Goal: Information Seeking & Learning: Learn about a topic

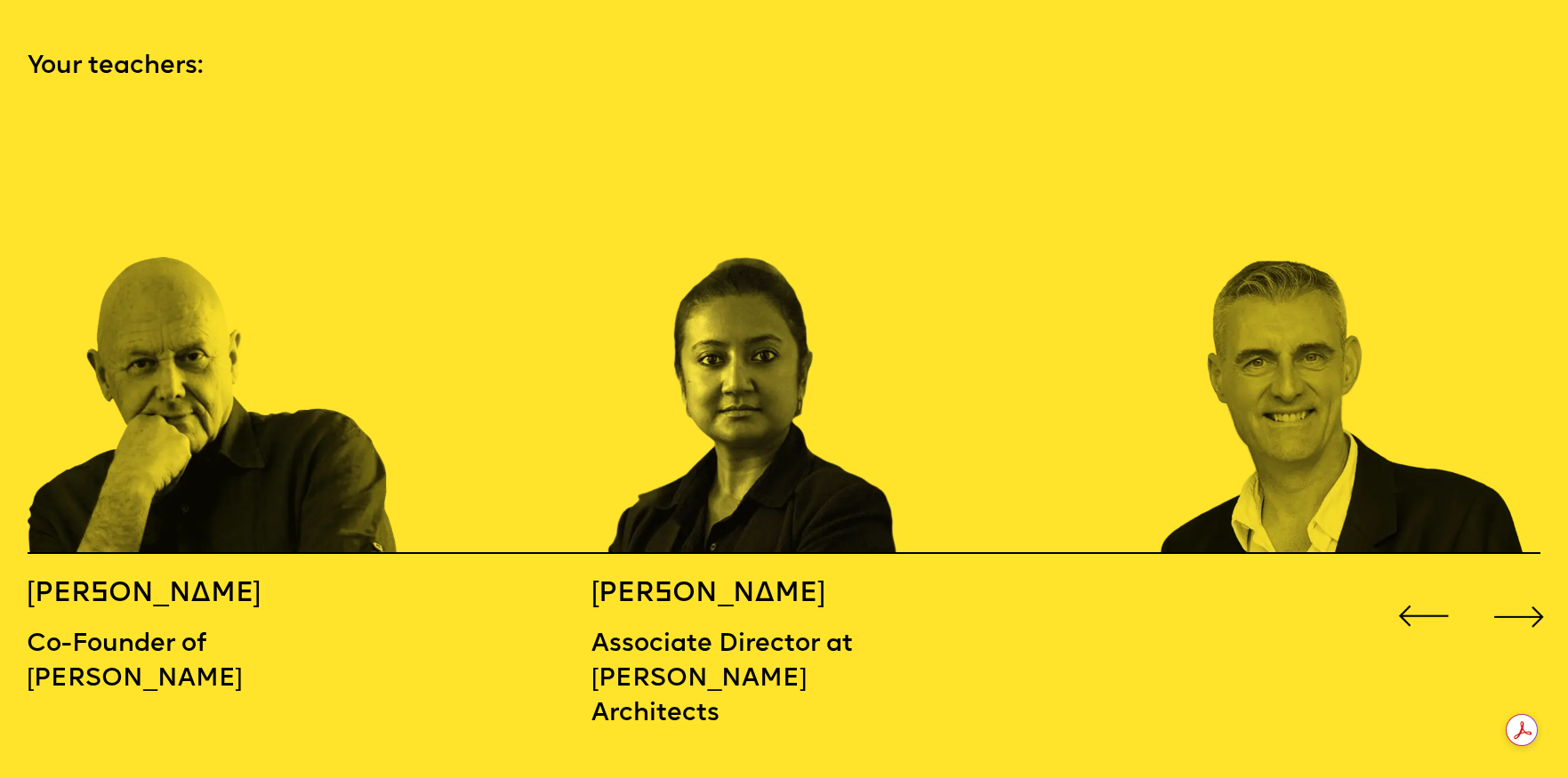
scroll to position [2351, 0]
click at [1506, 589] on div "Next slide" at bounding box center [1518, 617] width 63 height 63
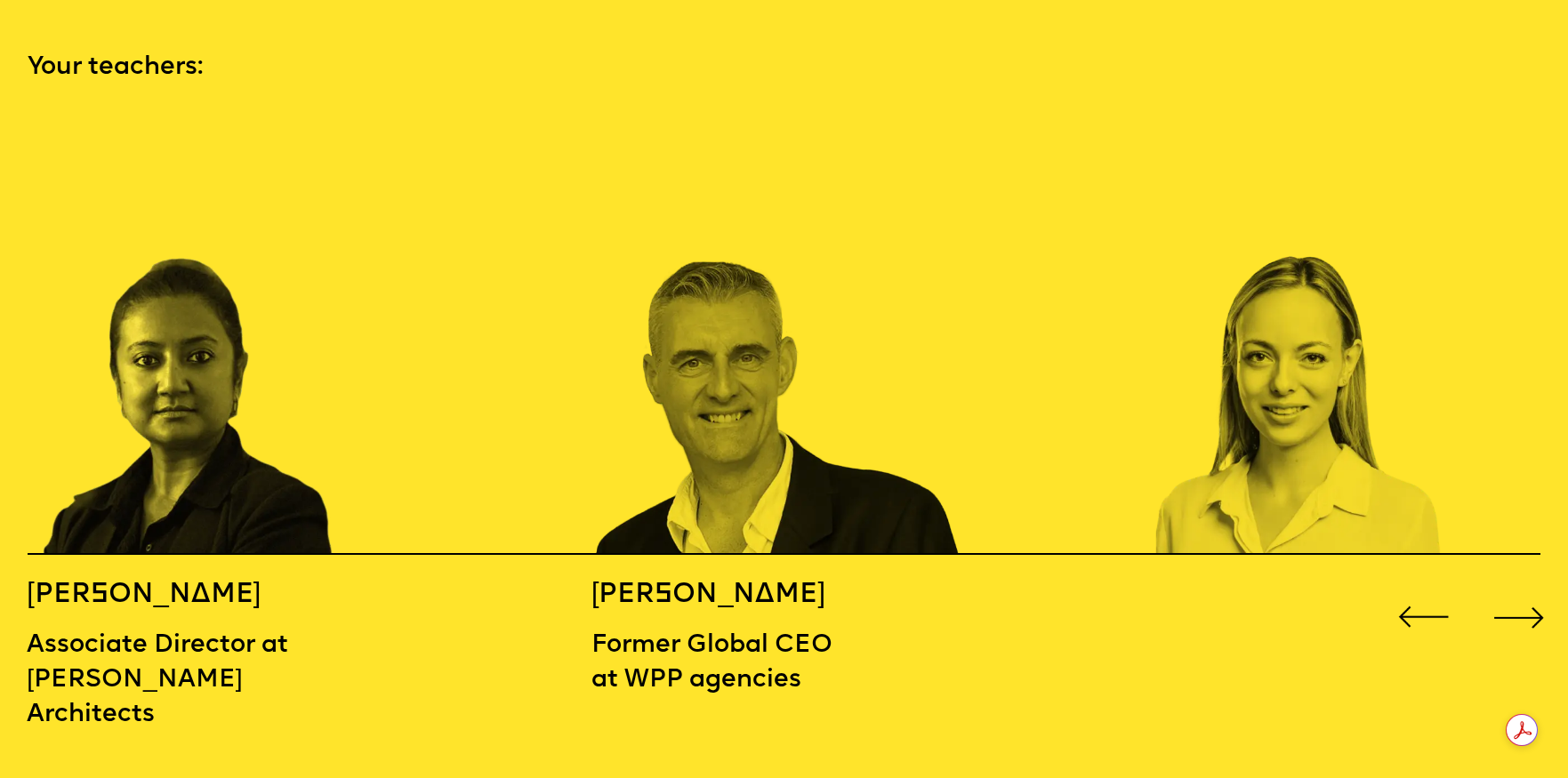
click at [1506, 589] on div "Next slide" at bounding box center [1518, 617] width 63 height 63
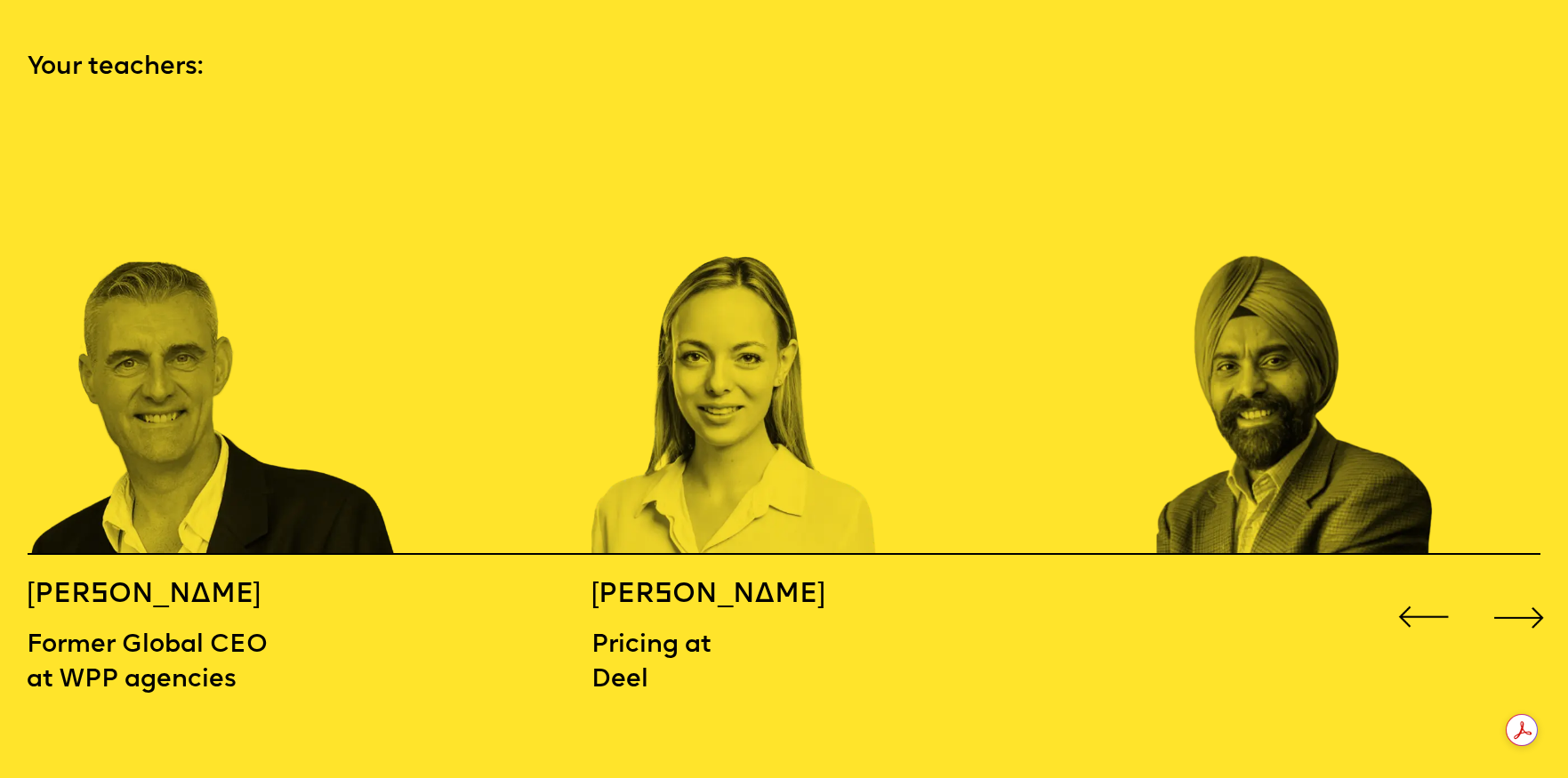
click at [1510, 586] on div "Next slide" at bounding box center [1518, 617] width 63 height 63
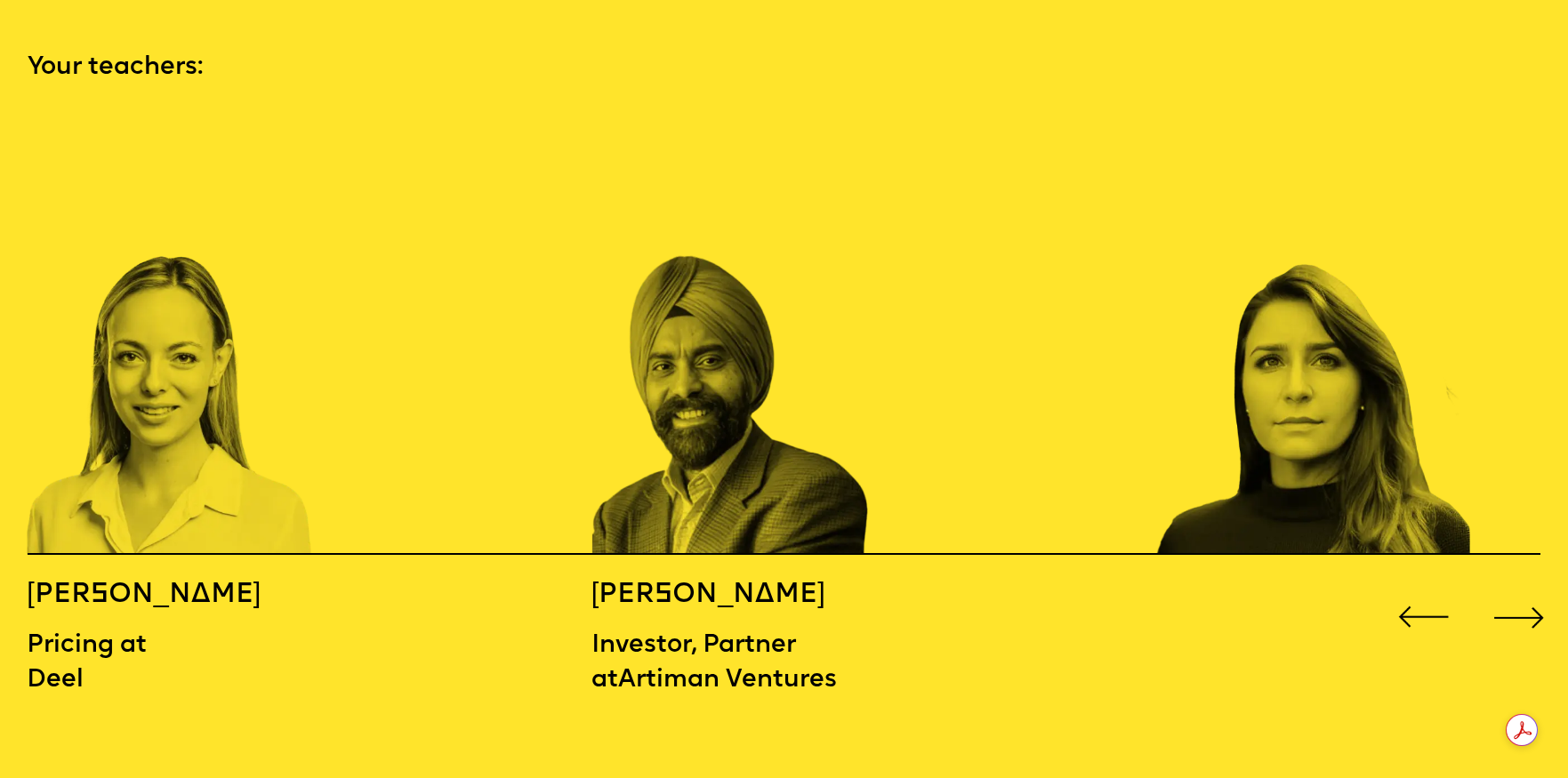
click at [1510, 586] on div "Next slide" at bounding box center [1518, 617] width 63 height 63
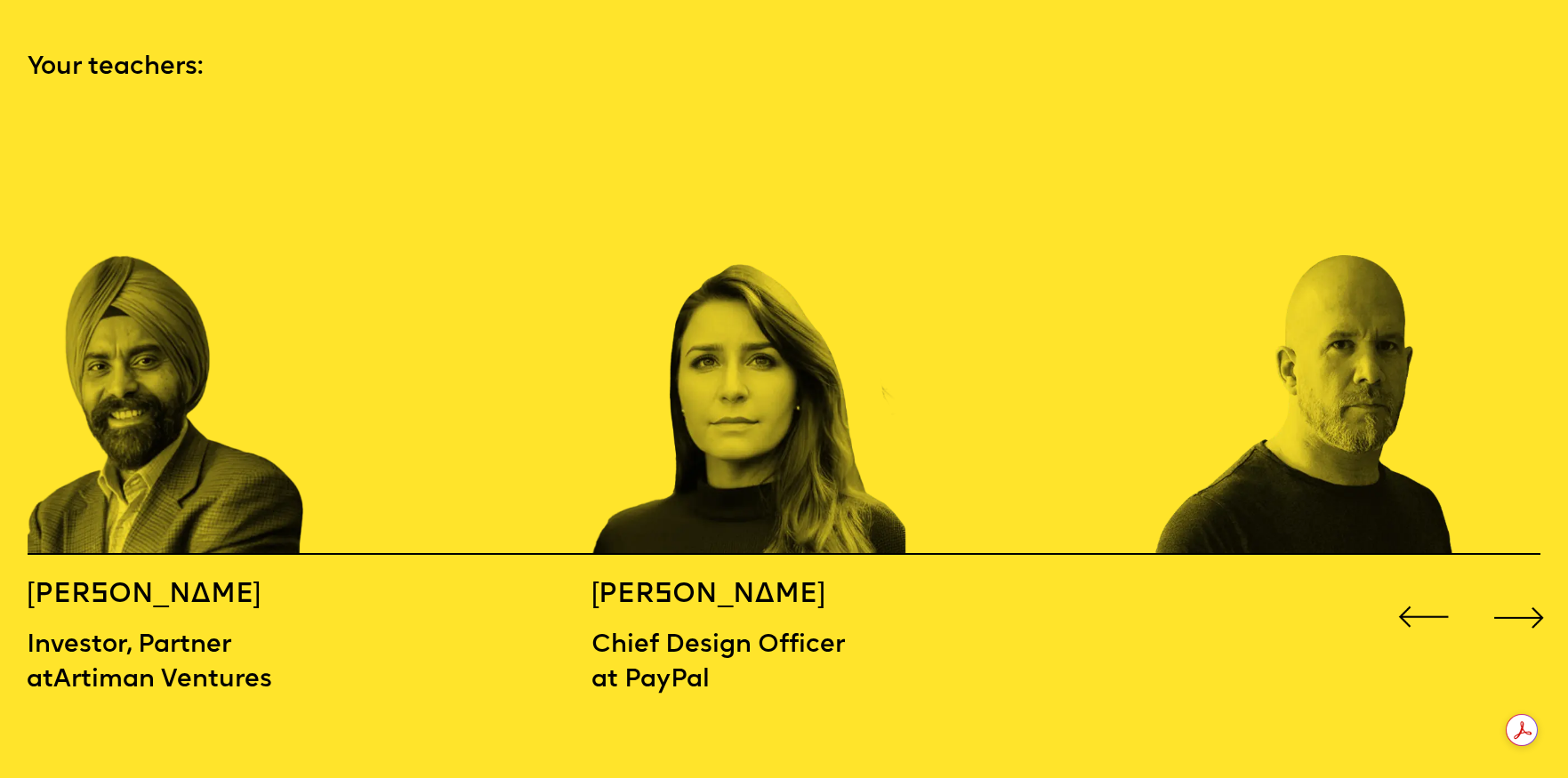
click at [1511, 586] on div "Next slide" at bounding box center [1518, 617] width 63 height 63
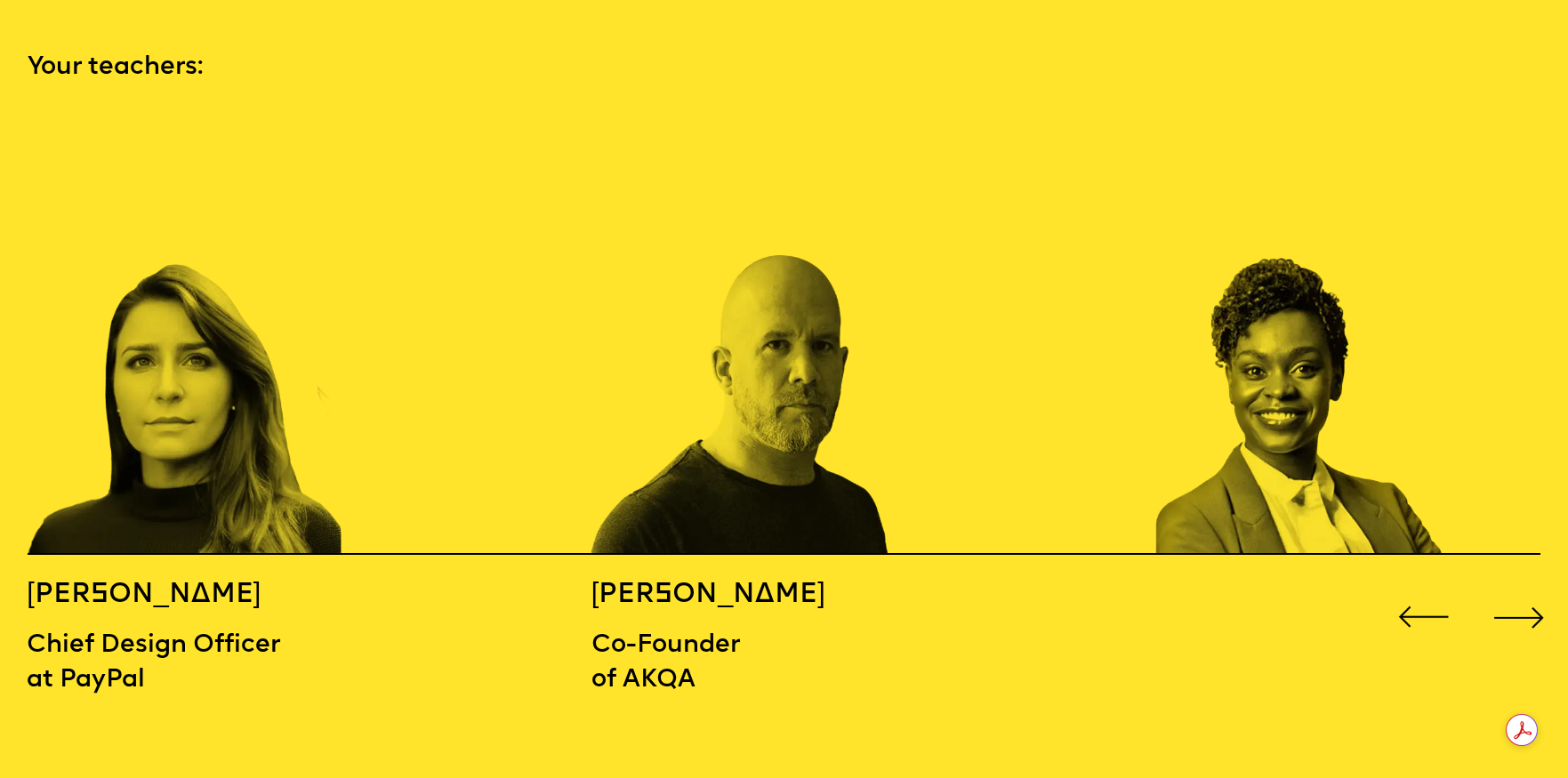
click at [1511, 586] on div "Next slide" at bounding box center [1518, 617] width 63 height 63
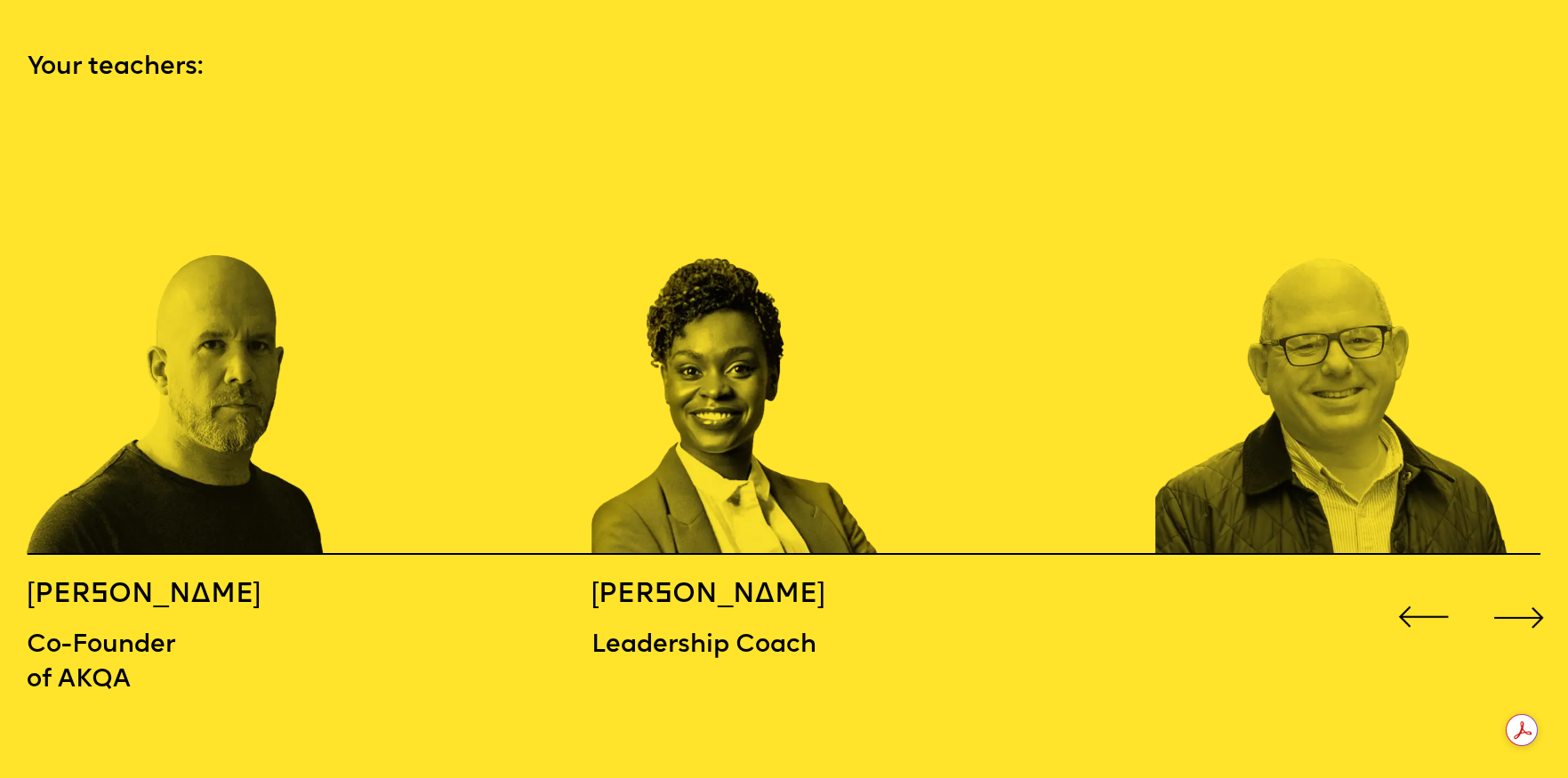
click at [1532, 586] on div "Next slide" at bounding box center [1518, 617] width 63 height 63
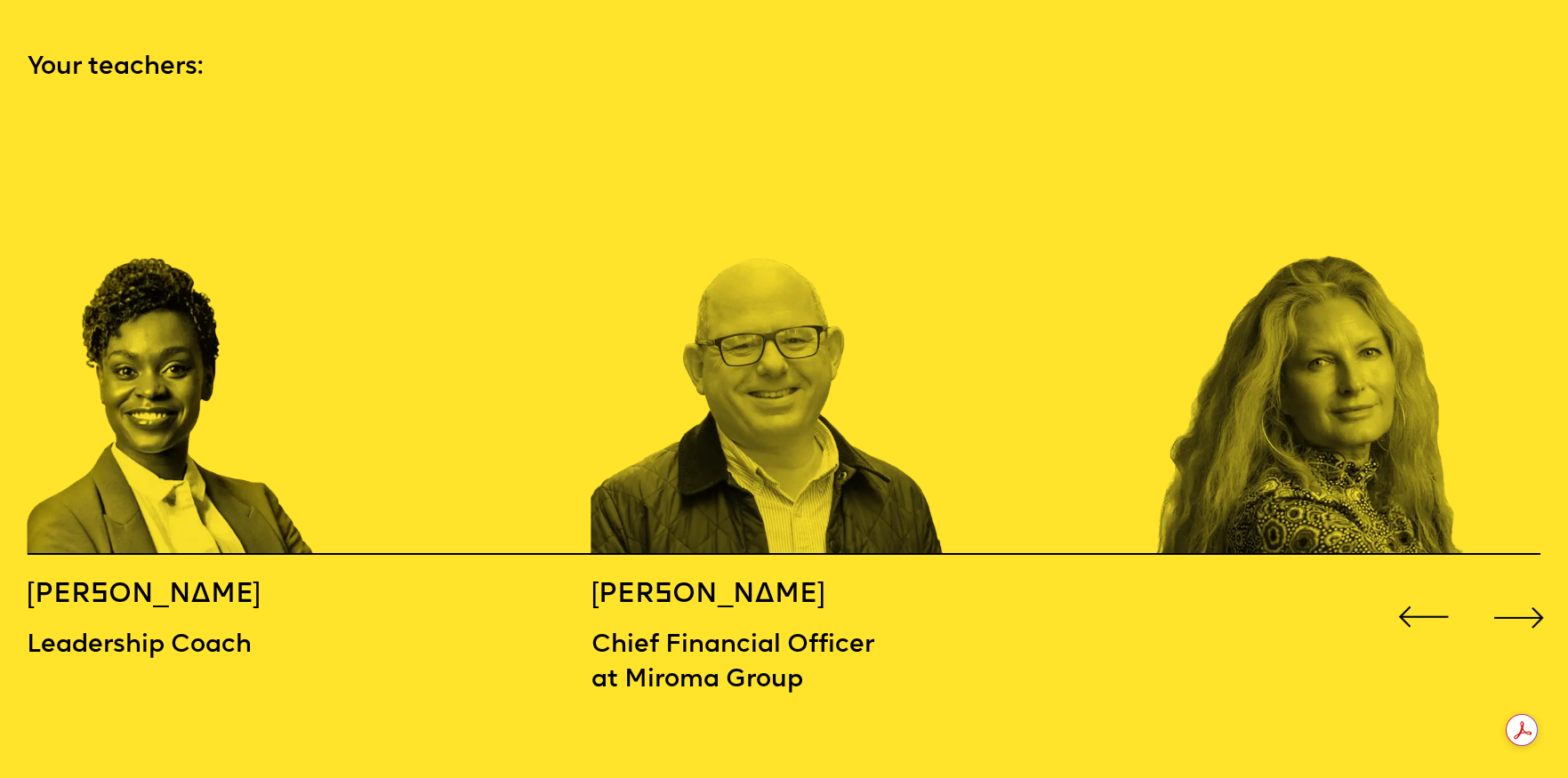
click at [1531, 586] on div "Next slide" at bounding box center [1518, 617] width 63 height 63
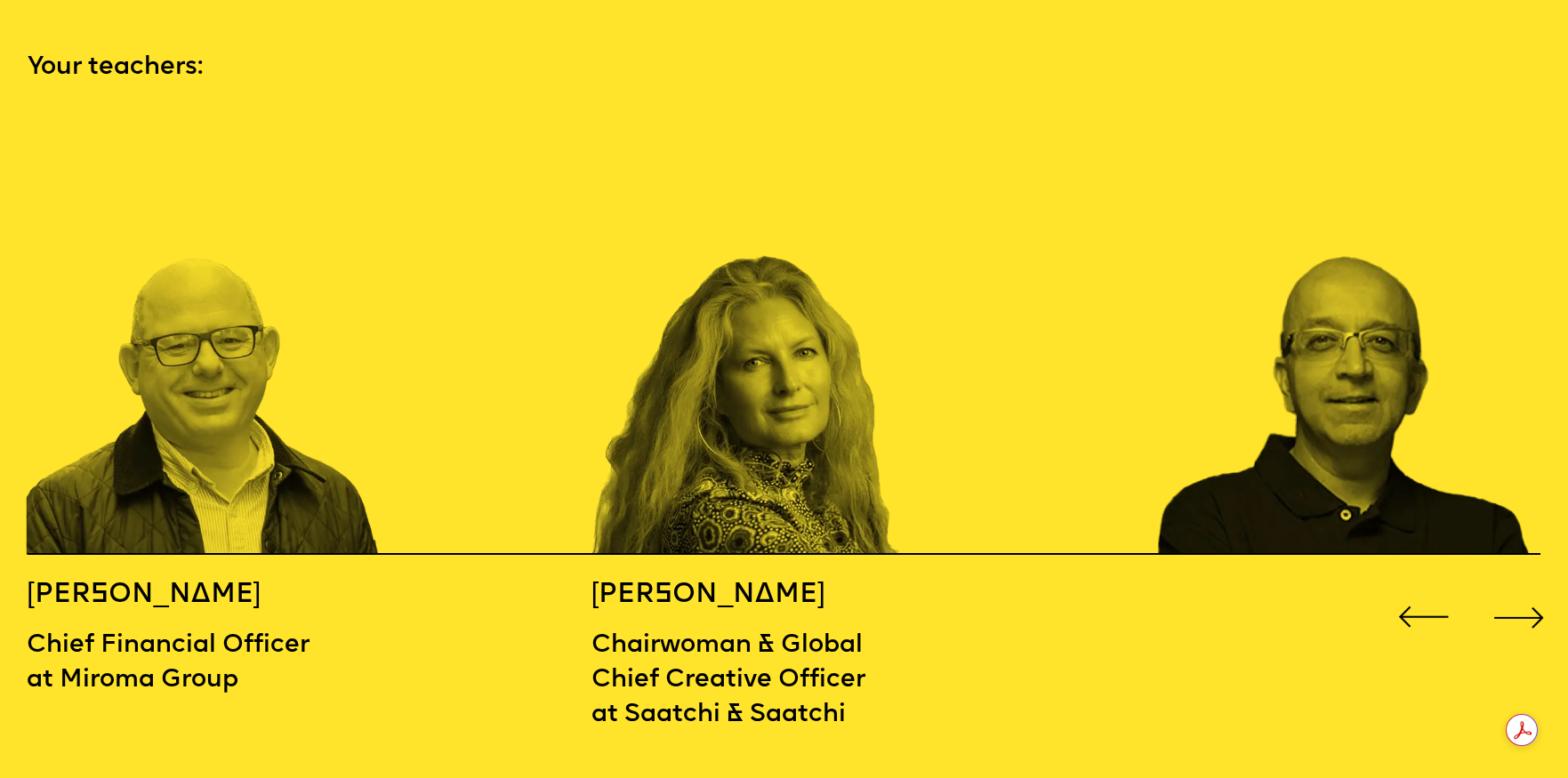
click at [1529, 586] on div "Next slide" at bounding box center [1518, 617] width 63 height 63
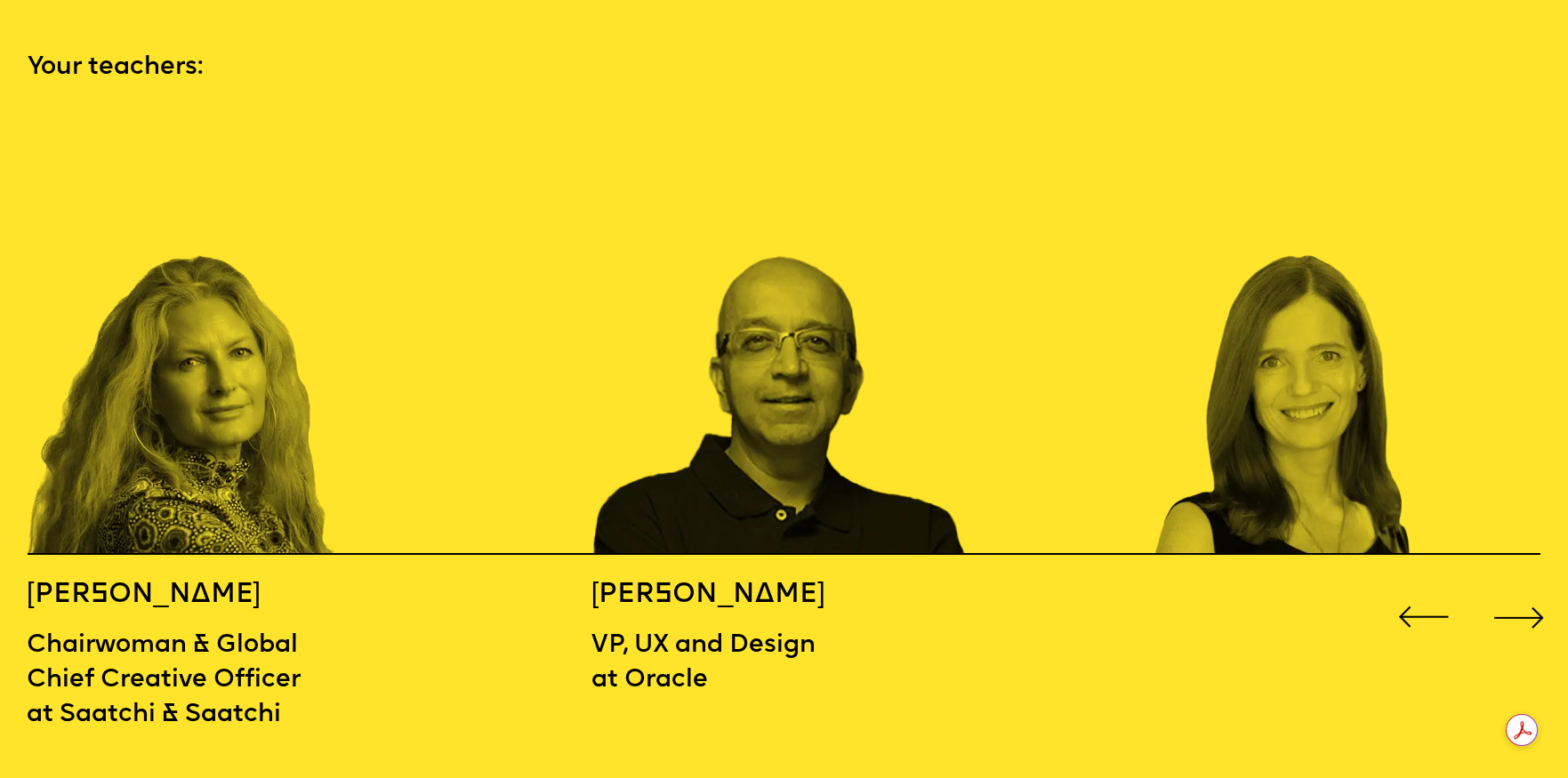
click at [1529, 586] on div "Next slide" at bounding box center [1518, 617] width 63 height 63
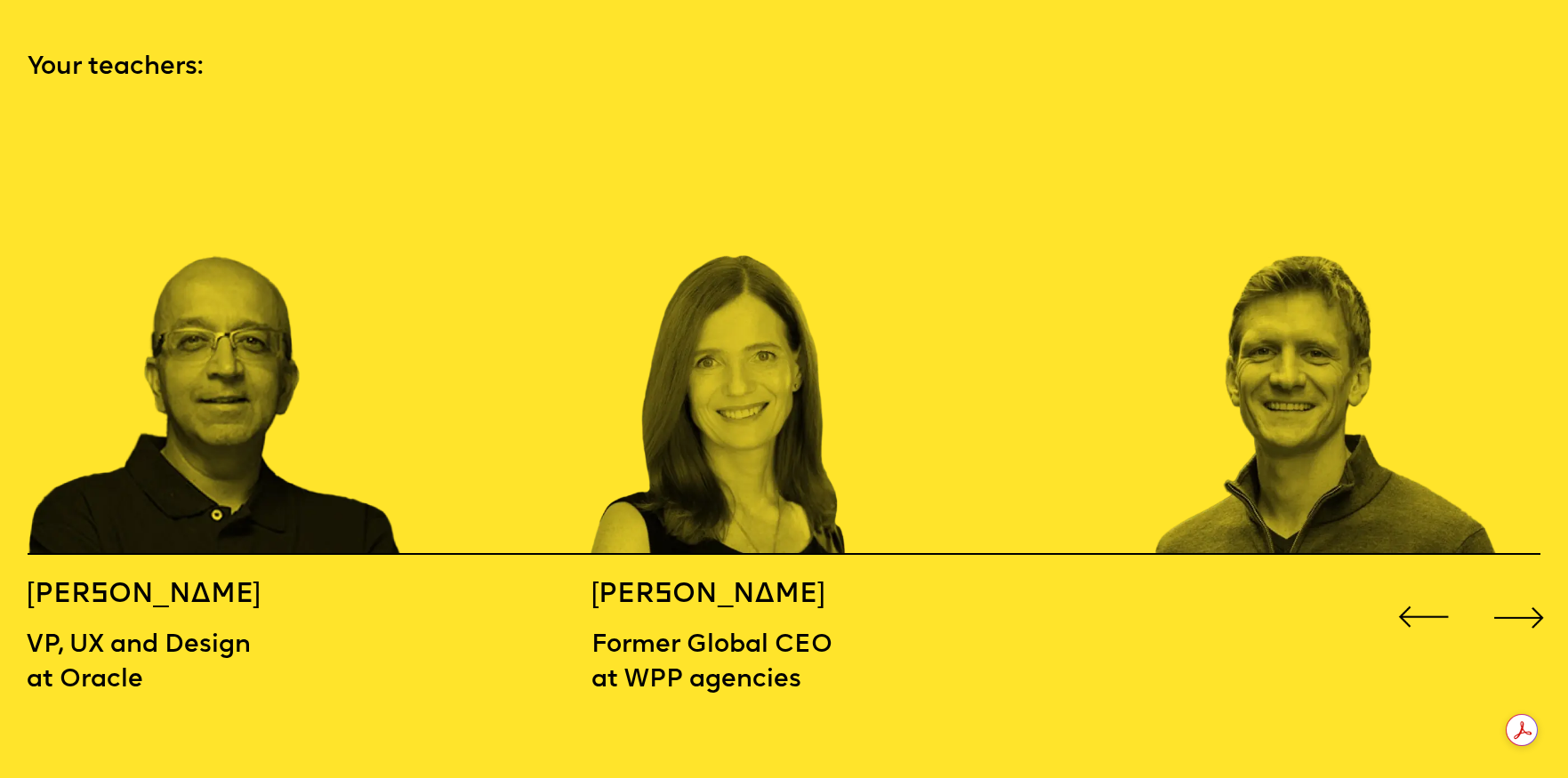
click at [1529, 586] on div "Next slide" at bounding box center [1518, 617] width 63 height 63
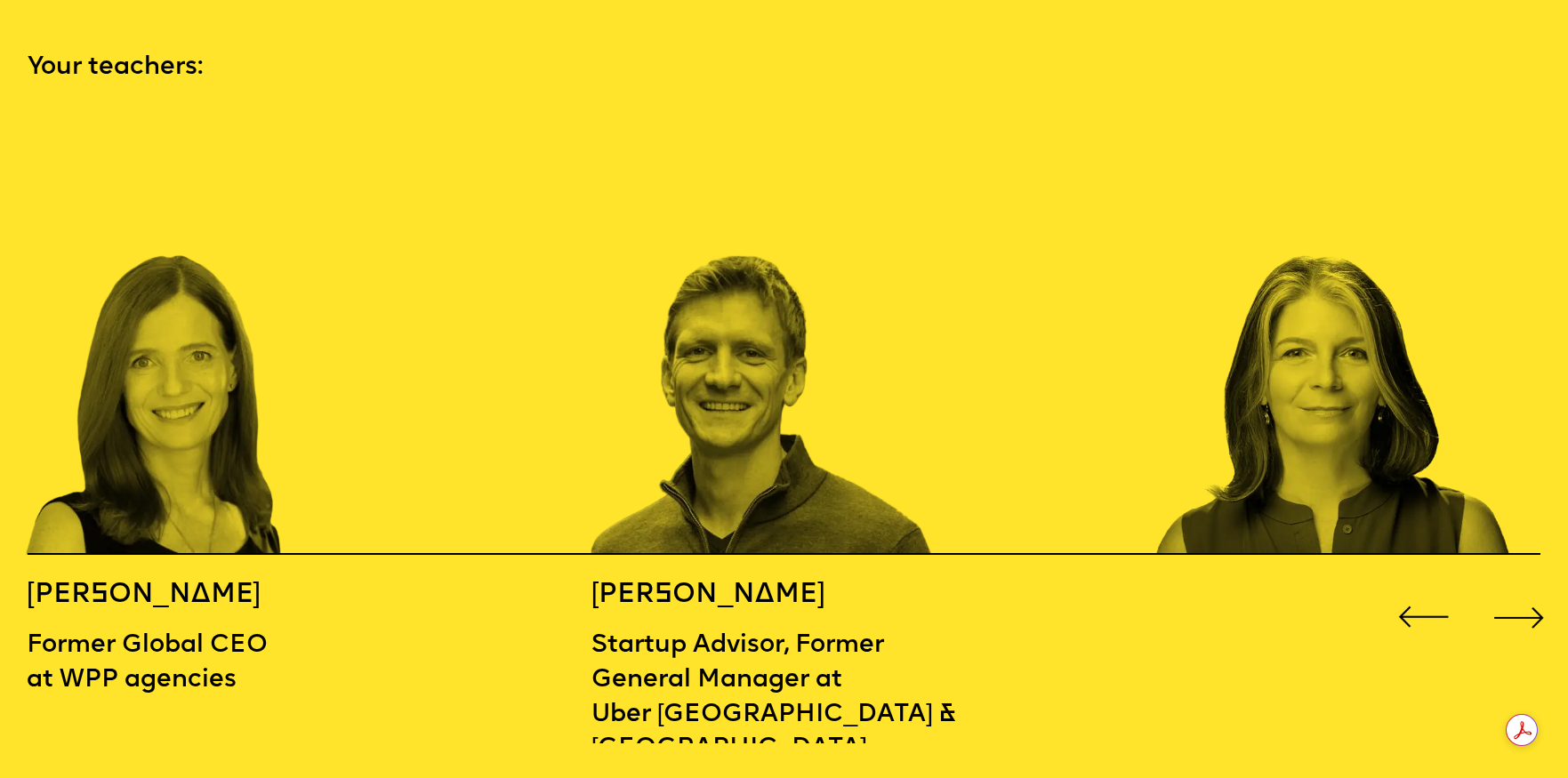
click at [1529, 586] on div "Next slide" at bounding box center [1518, 617] width 63 height 63
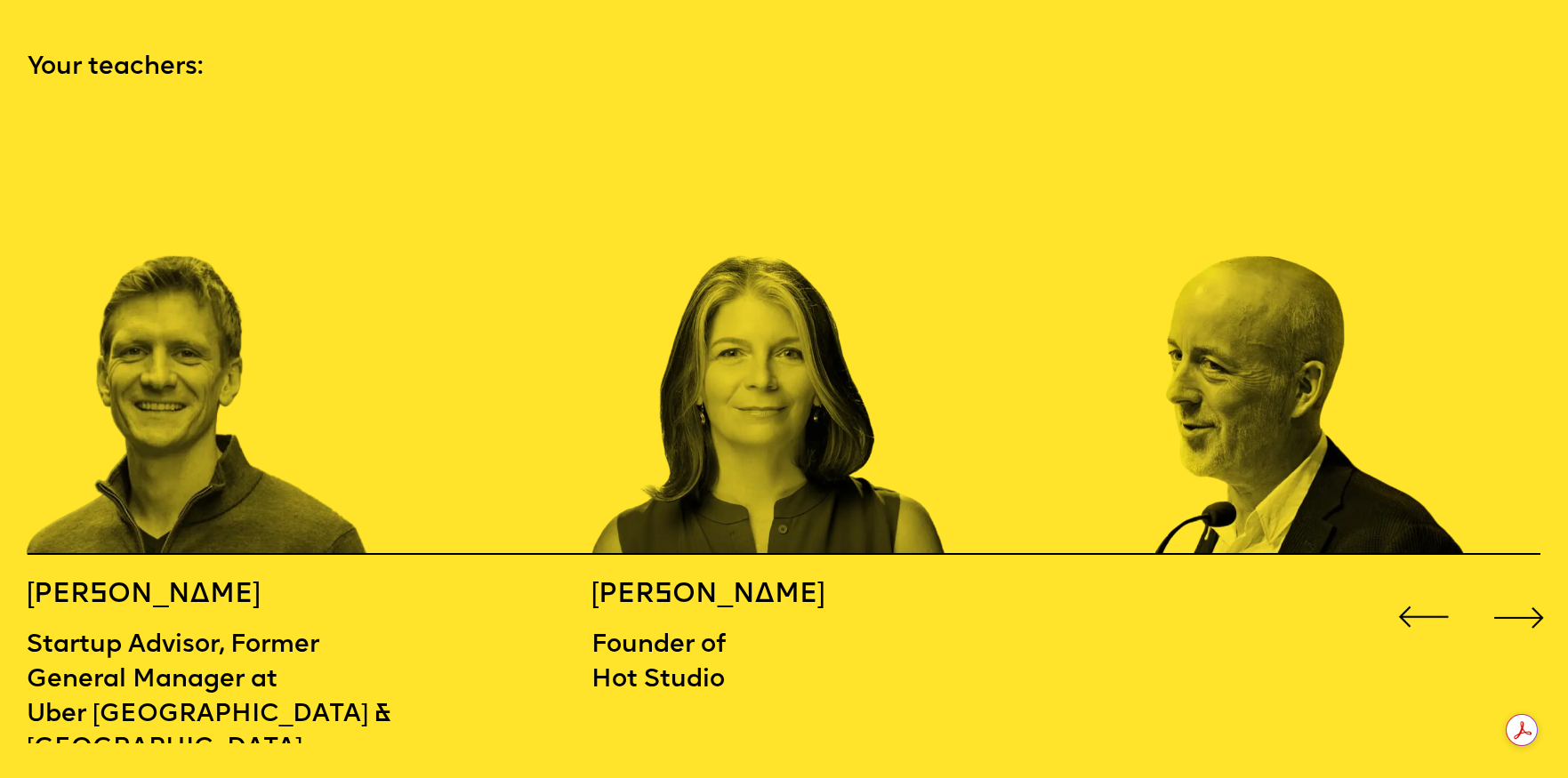
click at [1529, 586] on div "Next slide" at bounding box center [1518, 617] width 63 height 63
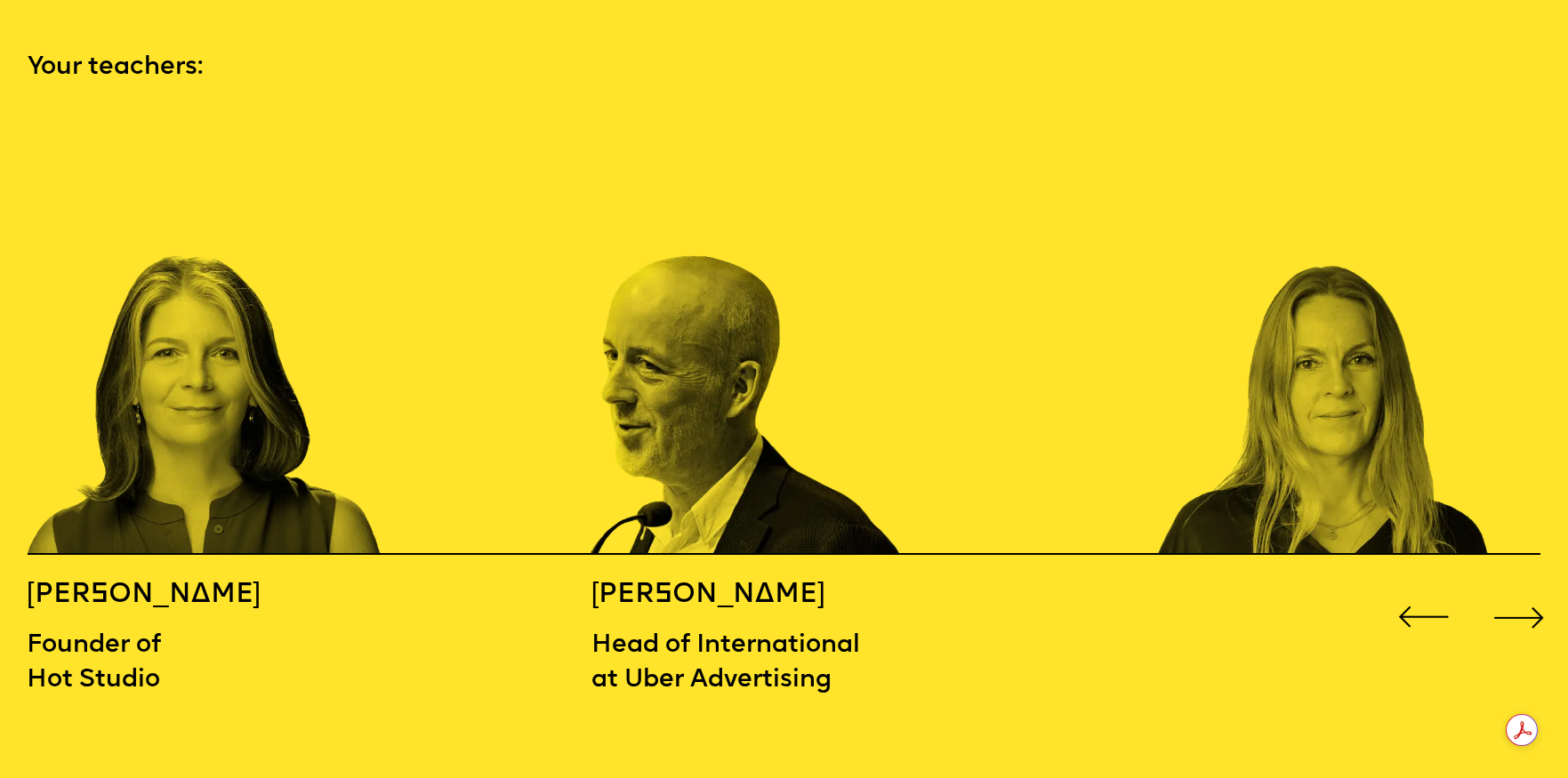
click at [1529, 586] on div "Next slide" at bounding box center [1518, 617] width 63 height 63
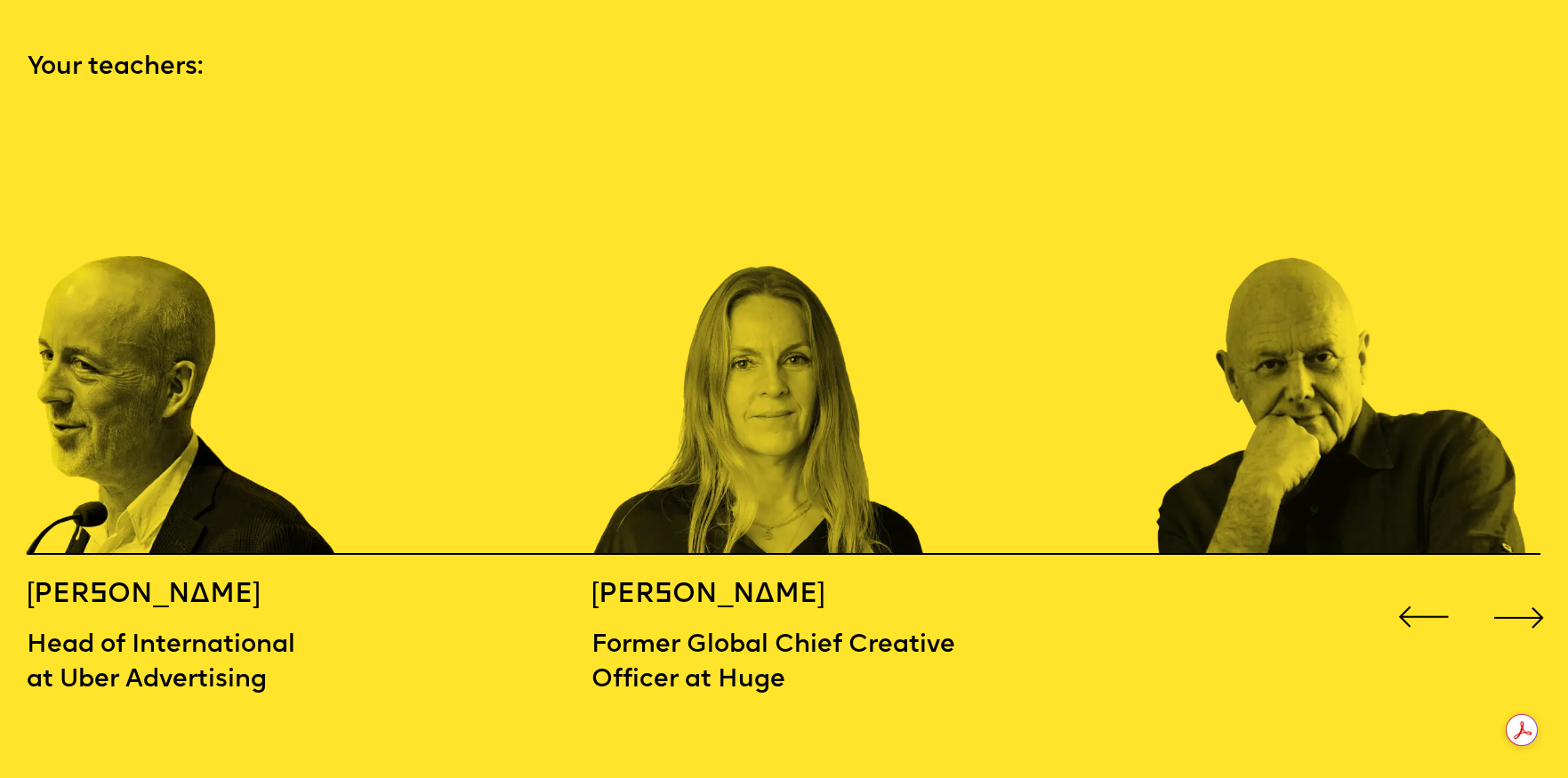
click at [1529, 586] on div "Next slide" at bounding box center [1518, 617] width 63 height 63
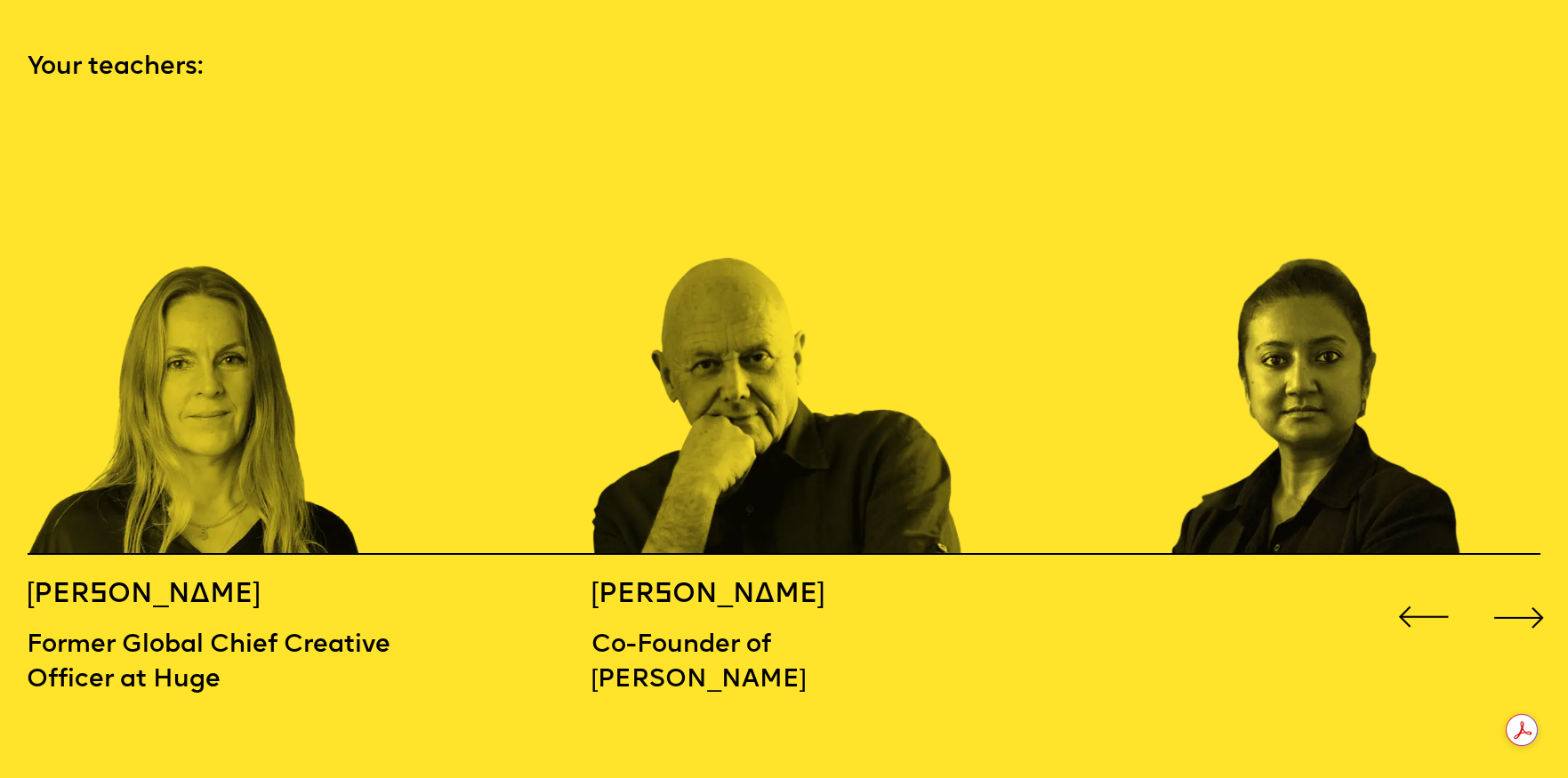
click at [1529, 586] on div "Next slide" at bounding box center [1518, 617] width 63 height 63
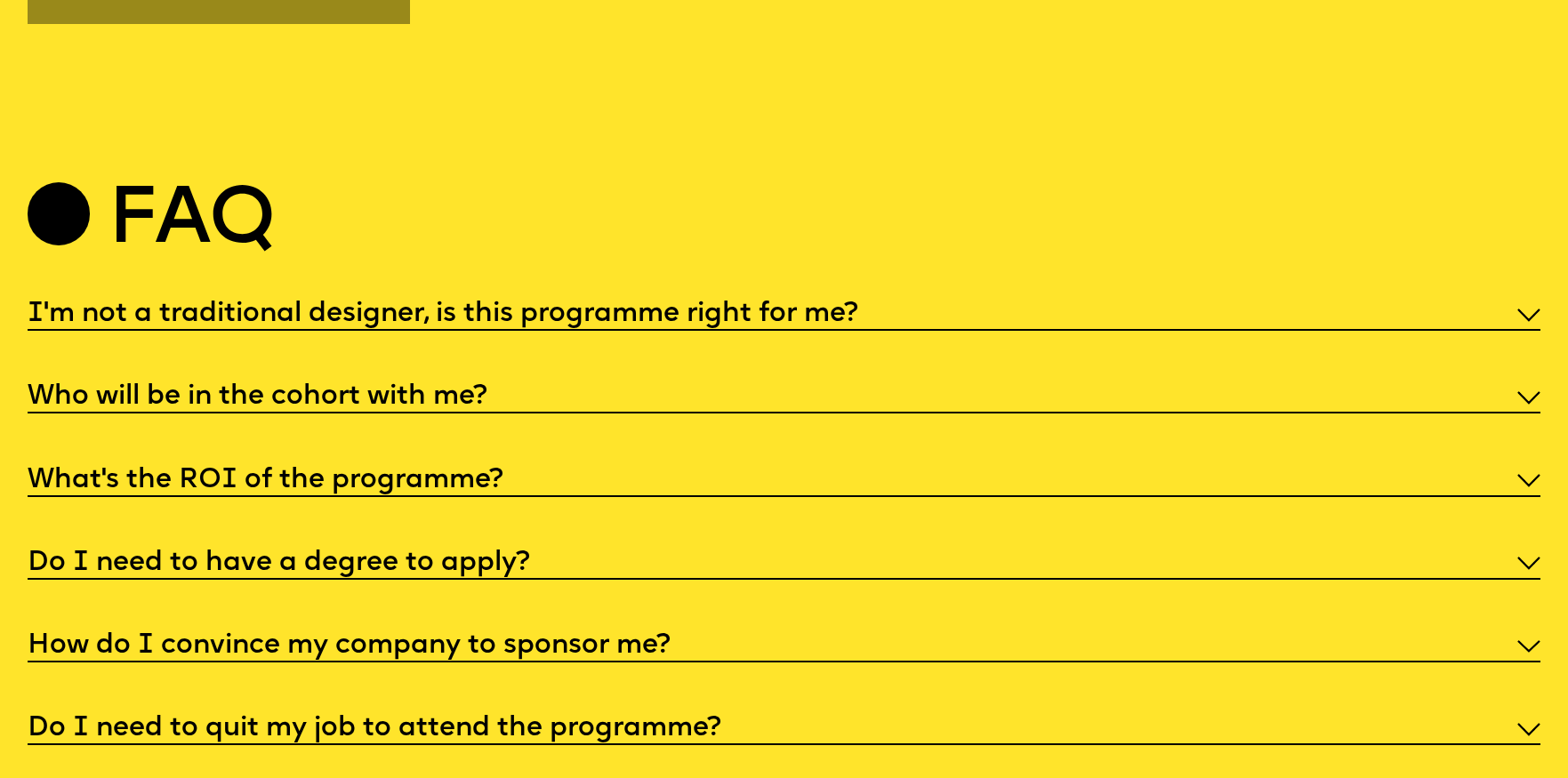
scroll to position [8009, 0]
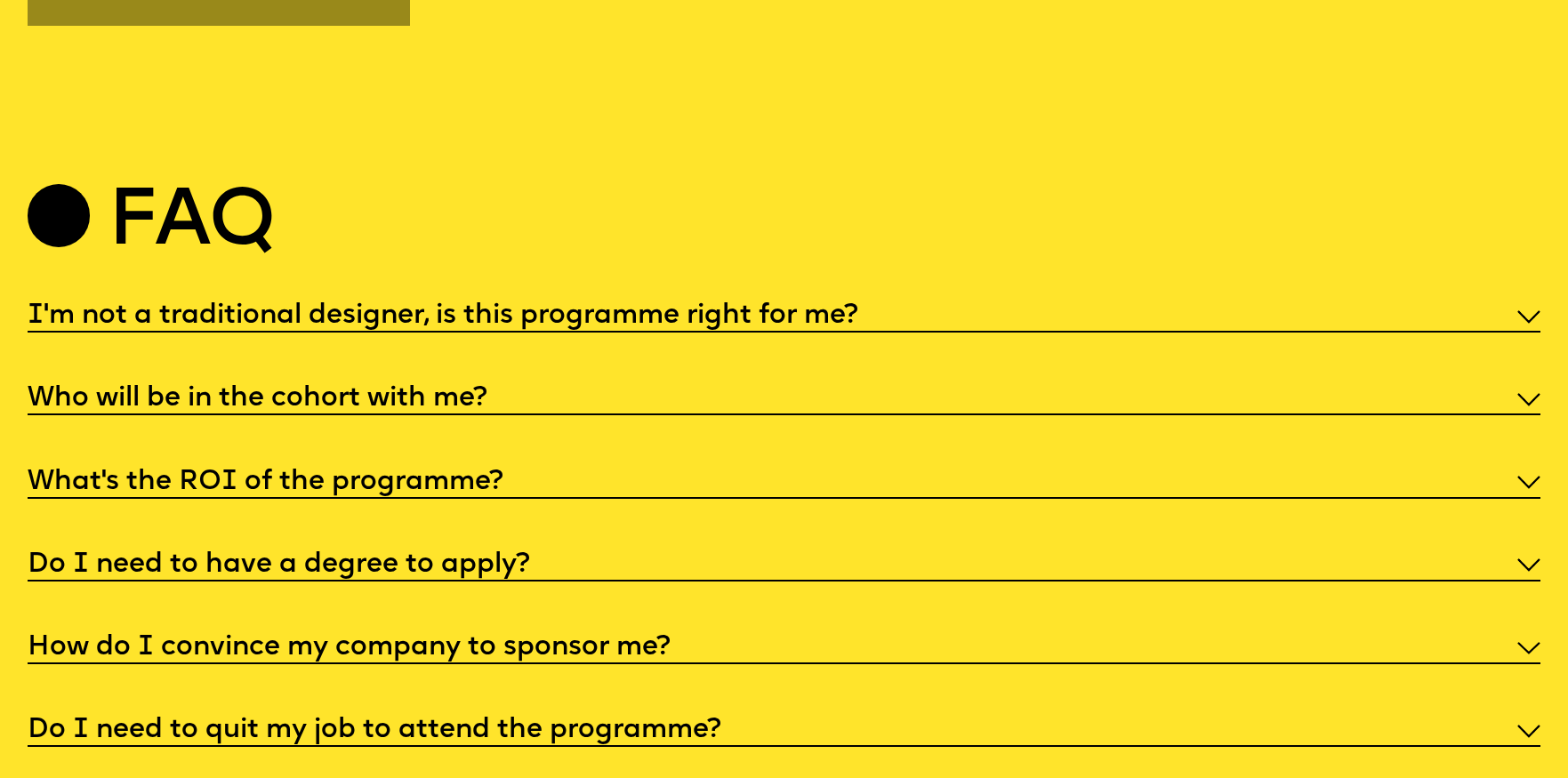
click at [1521, 310] on img at bounding box center [1528, 317] width 24 height 13
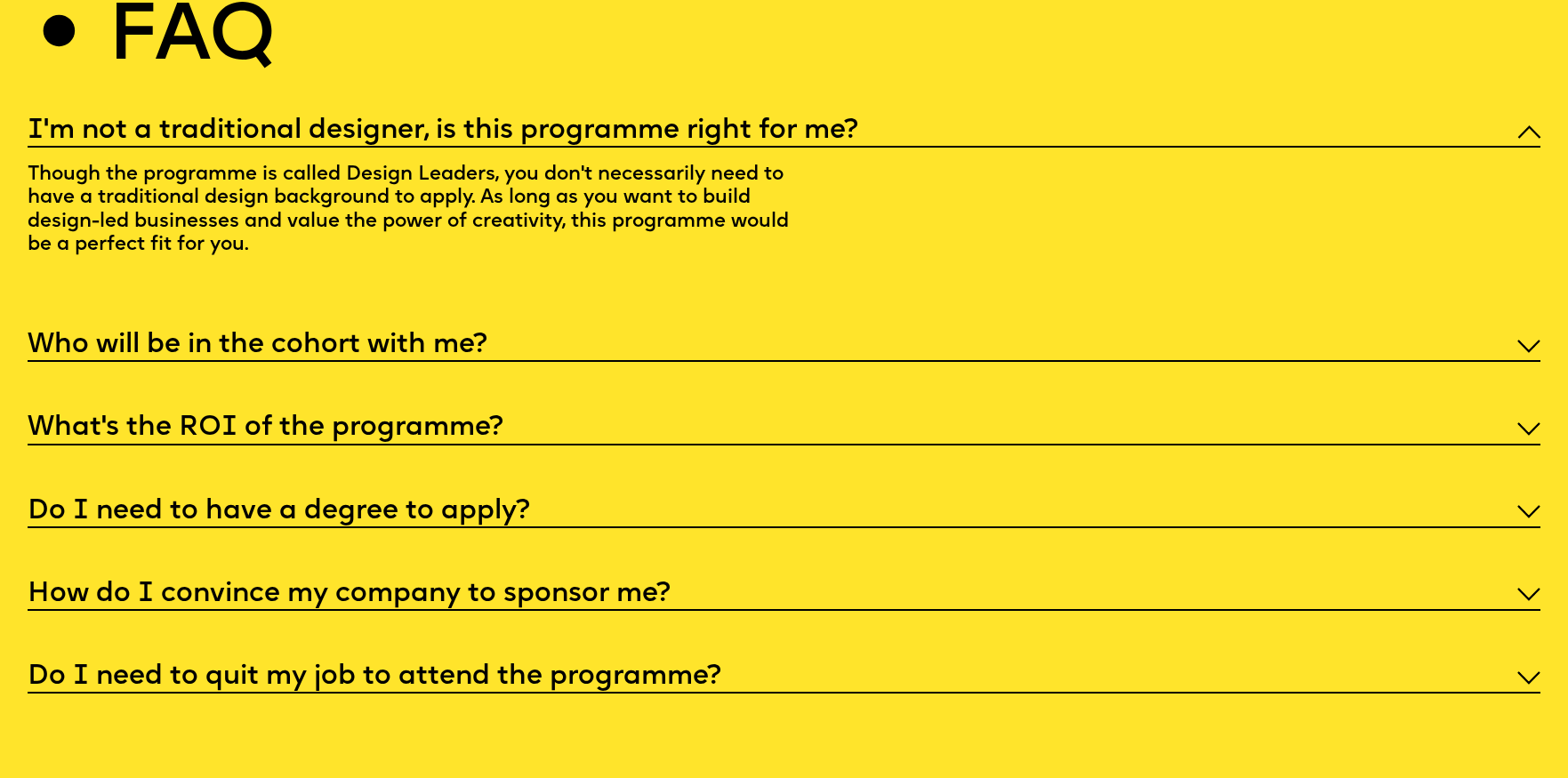
scroll to position [8199, 0]
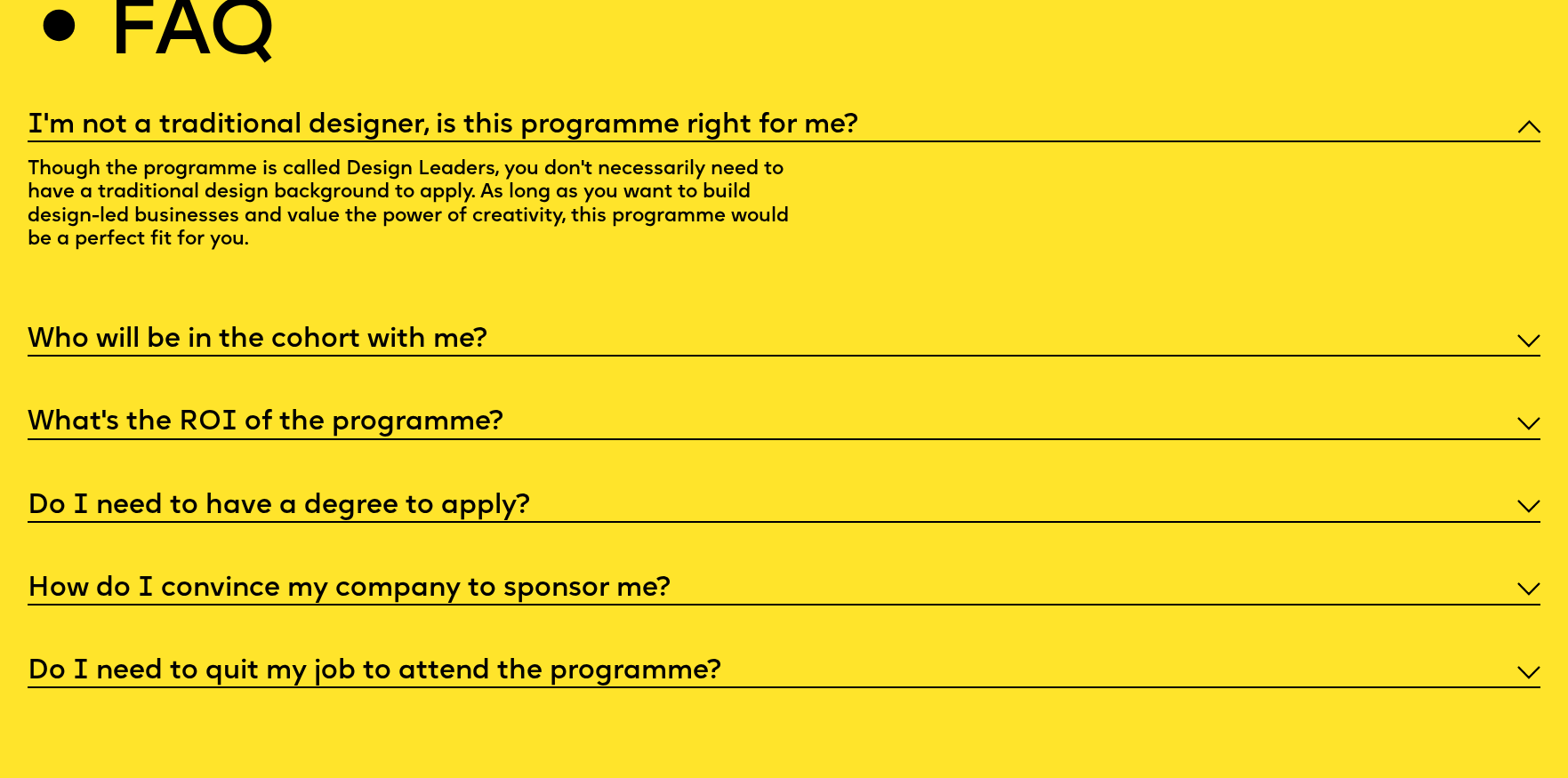
click at [1080, 408] on div "What’s the ROI of the programme?" at bounding box center [784, 421] width 1513 height 36
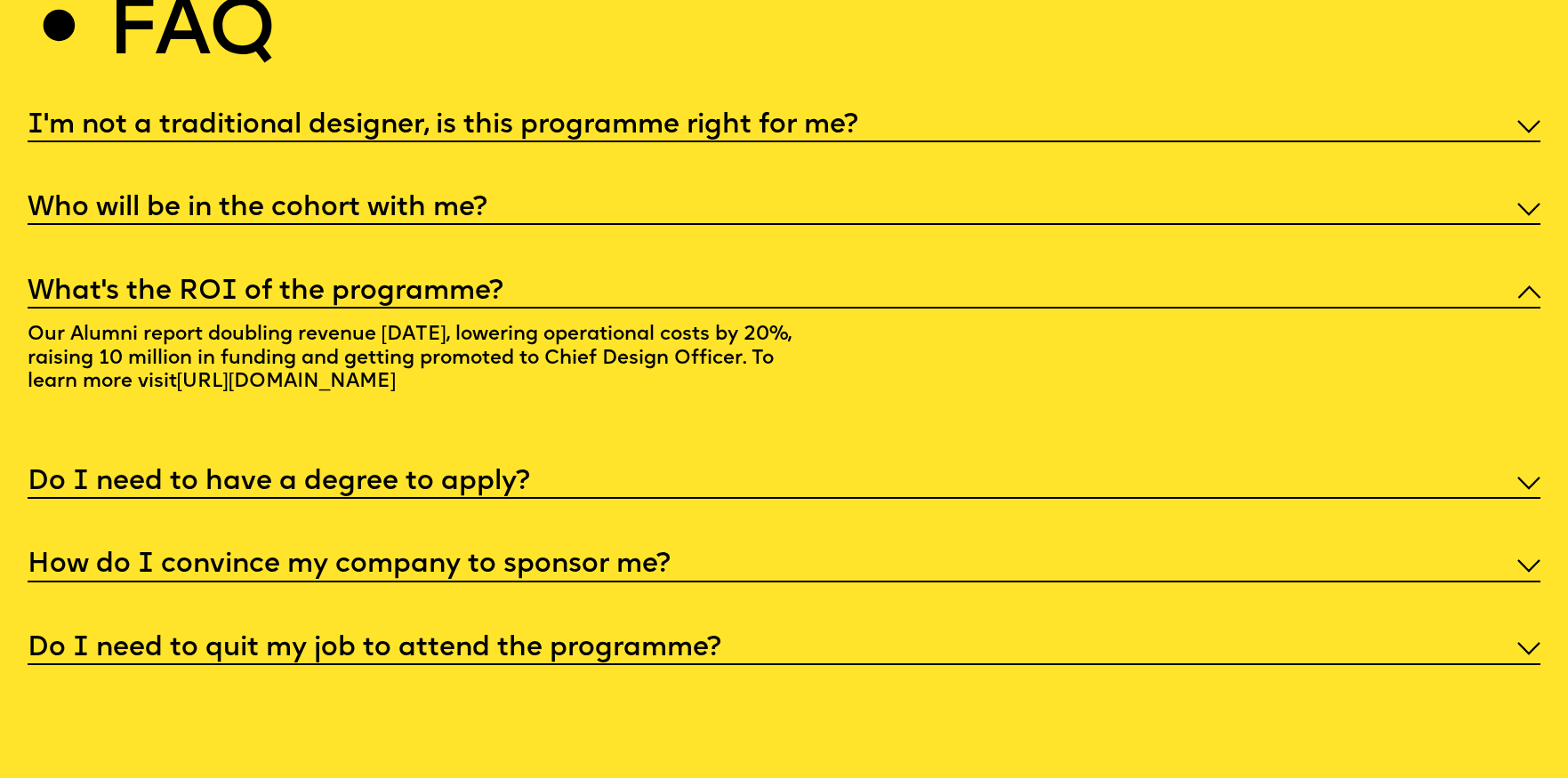
click at [1067, 467] on div "Do I need to have a degree to apply?" at bounding box center [784, 481] width 1513 height 36
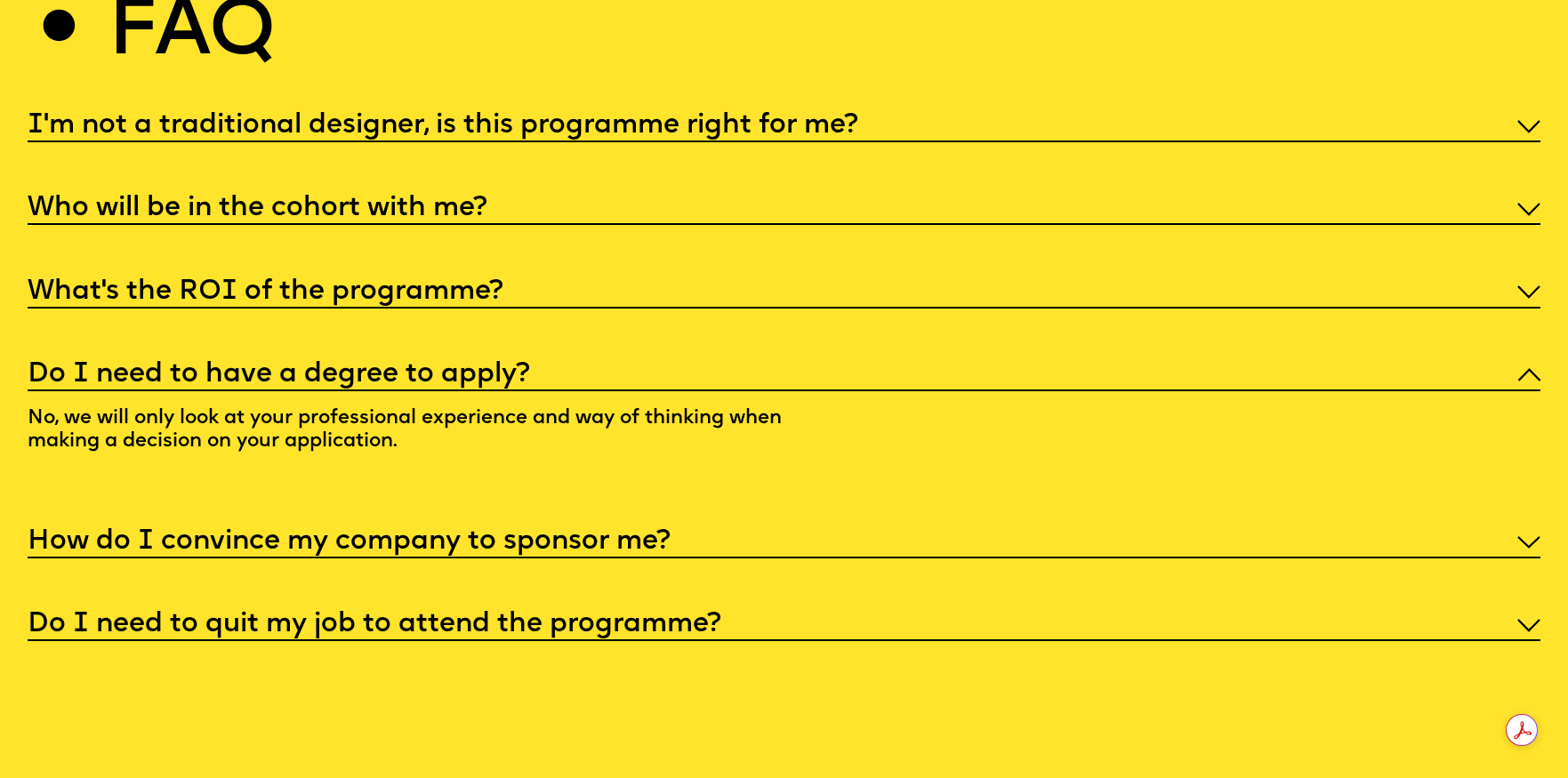
click at [1022, 537] on div "How do I convince my company to sponsor me?" at bounding box center [784, 541] width 1513 height 36
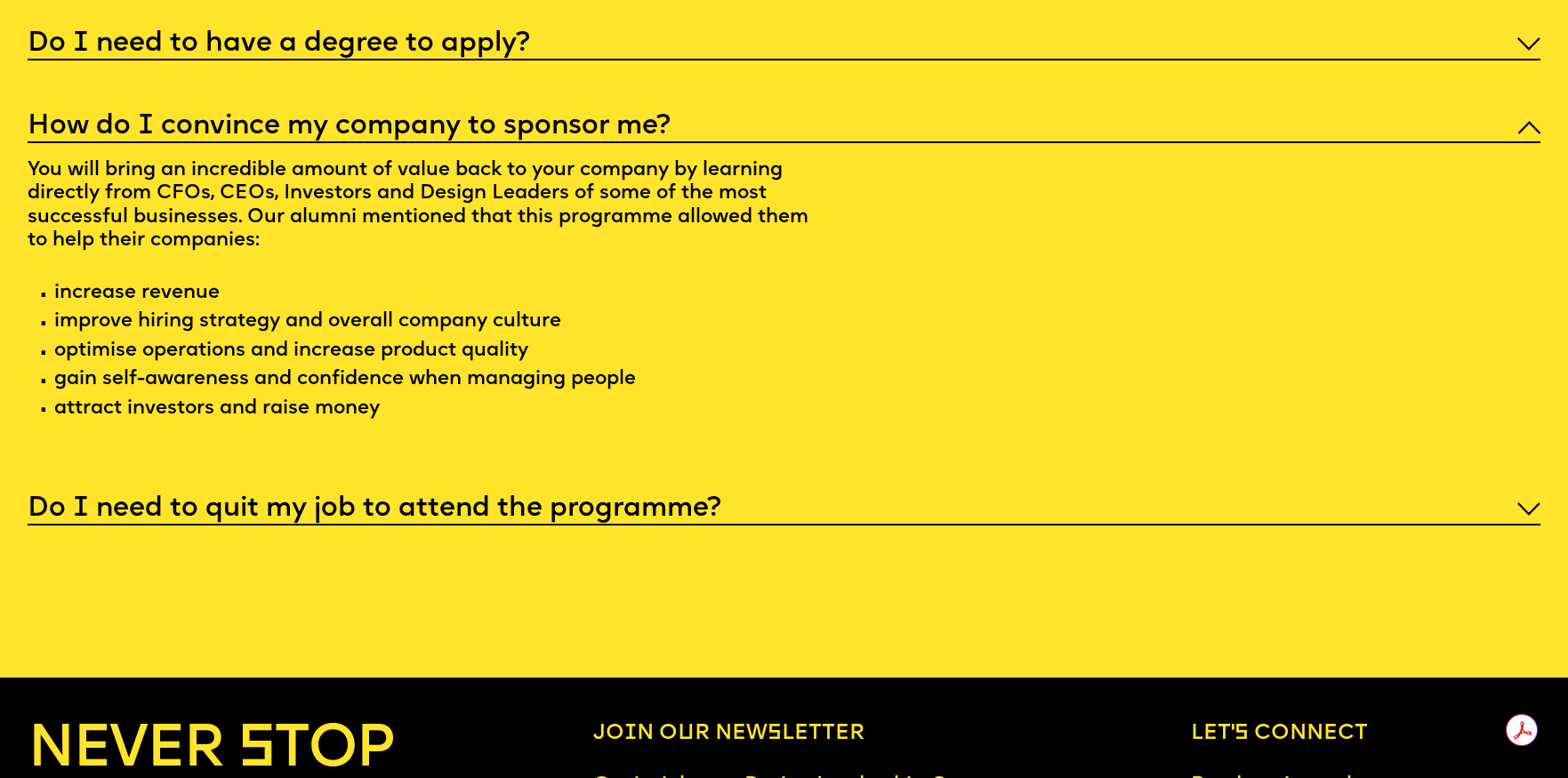
scroll to position [8544, 0]
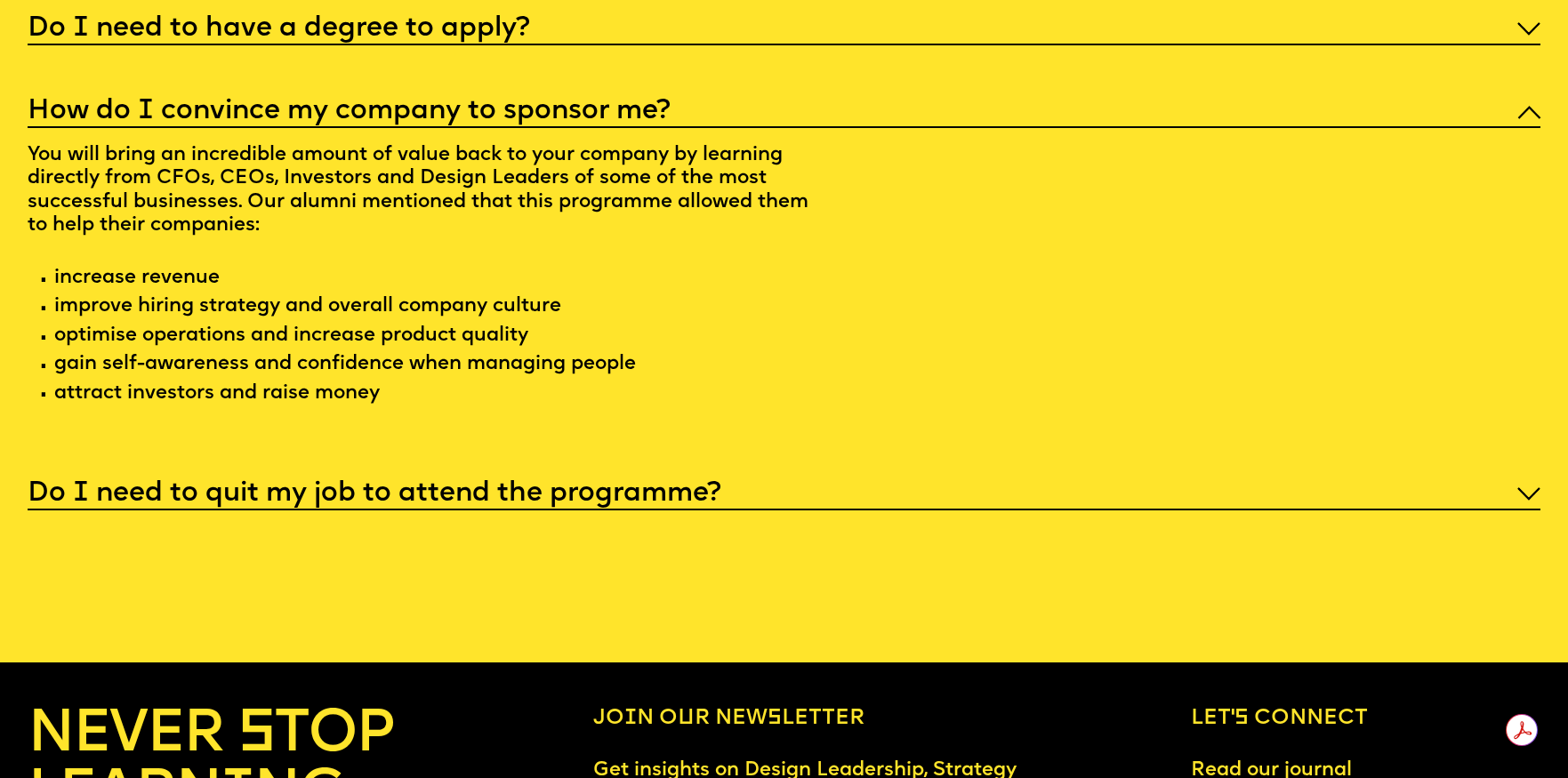
click at [1009, 477] on div "Do I need to quit my job to attend the programme?" at bounding box center [784, 492] width 1513 height 36
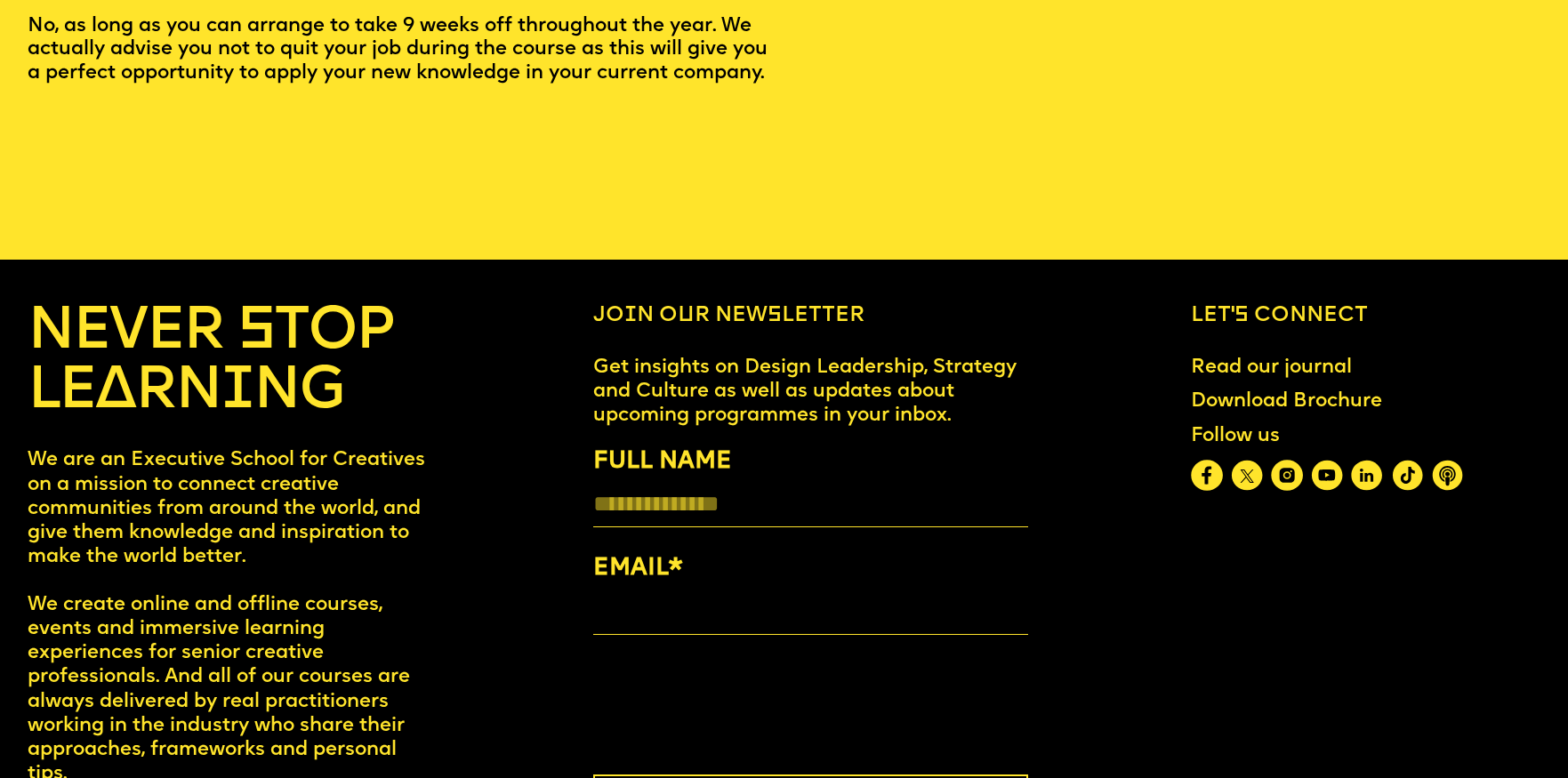
scroll to position [8920, 0]
